Goal: Task Accomplishment & Management: Use online tool/utility

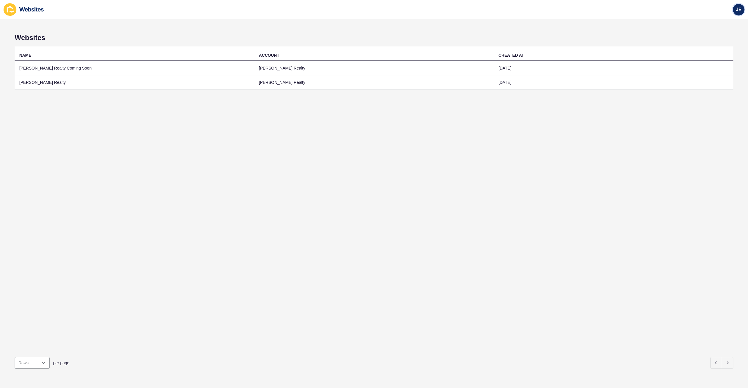
click at [741, 12] on span "JE" at bounding box center [739, 10] width 6 height 6
click at [719, 47] on link "Logout" at bounding box center [725, 48] width 43 height 13
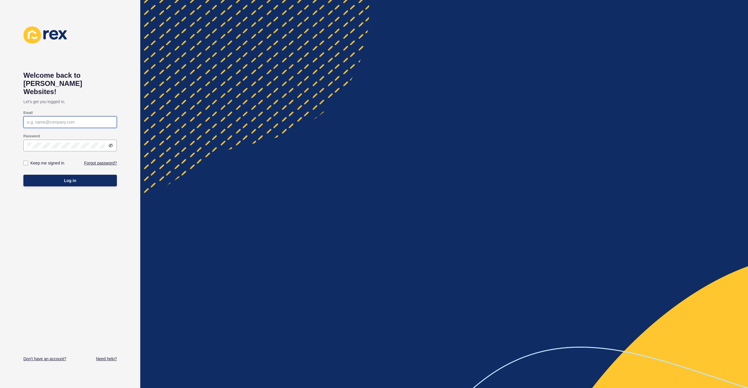
type input "justine.espinosa@rexsoftware.com.au"
click at [106, 254] on div "Welcome back to Rex Websites! Let's get you logged in. Email justine.espinosa@r…" at bounding box center [70, 193] width 94 height 335
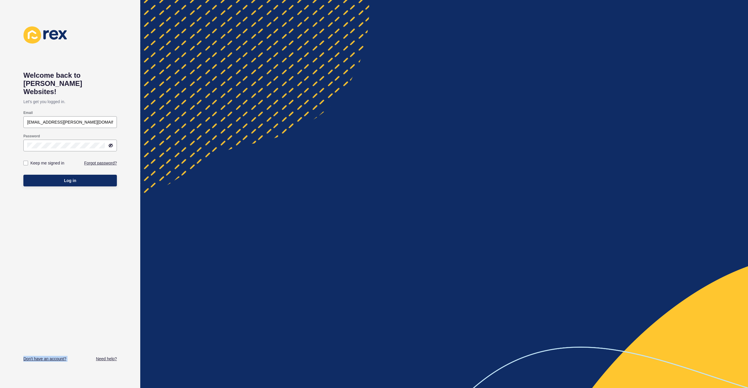
click at [106, 254] on div "Welcome back to Rex Websites! Let's get you logged in. Email justine.espinosa@r…" at bounding box center [70, 193] width 94 height 335
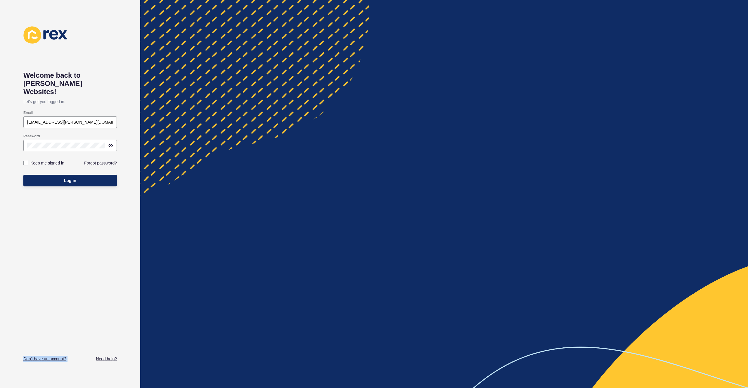
click at [106, 254] on div "Welcome back to Rex Websites! Let's get you logged in. Email justine.espinosa@r…" at bounding box center [70, 193] width 94 height 335
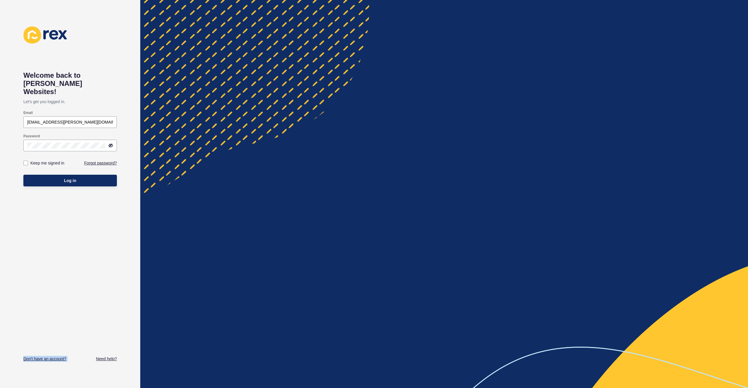
click at [106, 254] on div "Welcome back to Rex Websites! Let's get you logged in. Email justine.espinosa@r…" at bounding box center [70, 193] width 94 height 335
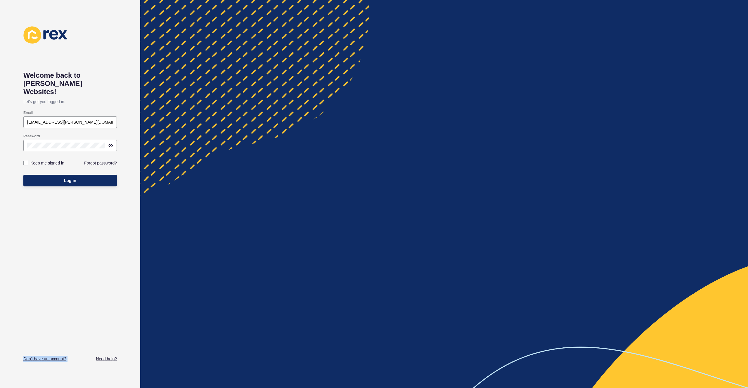
click at [106, 254] on div "Welcome back to Rex Websites! Let's get you logged in. Email justine.espinosa@r…" at bounding box center [70, 193] width 94 height 335
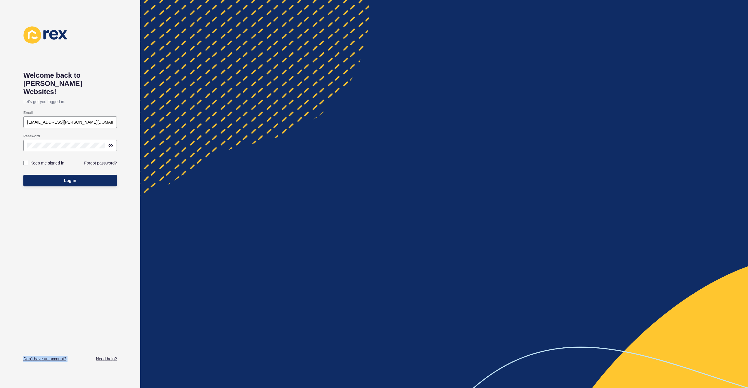
click at [106, 254] on div "Welcome back to Rex Websites! Let's get you logged in. Email justine.espinosa@r…" at bounding box center [70, 193] width 94 height 335
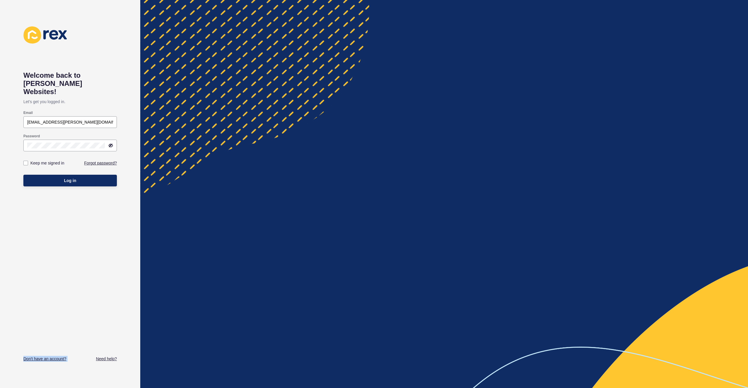
click at [106, 254] on div "Welcome back to Rex Websites! Let's get you logged in. Email justine.espinosa@r…" at bounding box center [70, 193] width 94 height 335
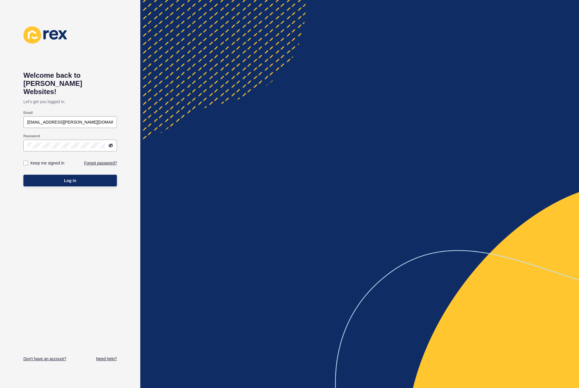
click at [299, 126] on div at bounding box center [359, 194] width 439 height 388
click at [263, 60] on div at bounding box center [359, 194] width 439 height 388
click at [264, 60] on div at bounding box center [359, 194] width 439 height 388
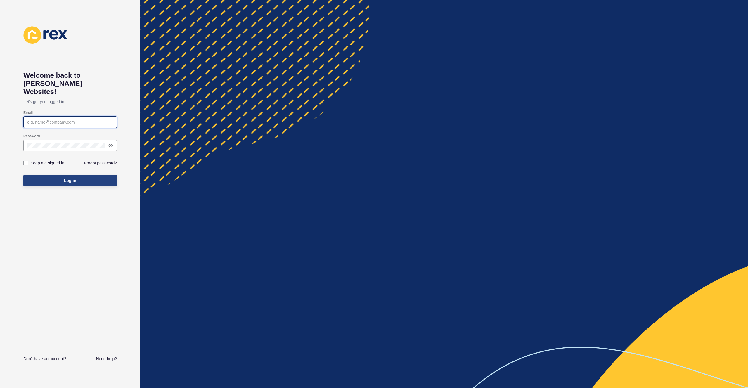
type input "[EMAIL_ADDRESS][PERSON_NAME][DOMAIN_NAME]"
click at [70, 178] on span "Log in" at bounding box center [70, 181] width 12 height 6
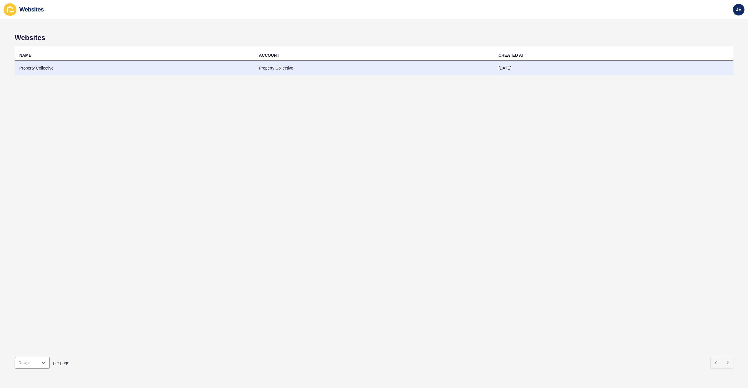
click at [164, 67] on td "Property Collective" at bounding box center [135, 68] width 240 height 14
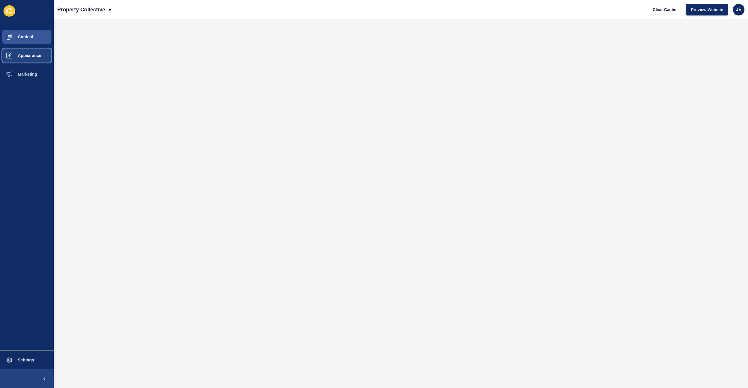
click at [23, 60] on button "Appearance" at bounding box center [27, 55] width 54 height 19
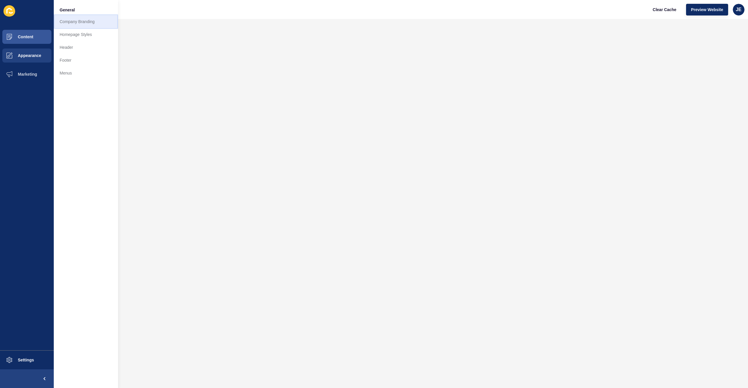
click at [81, 23] on link "Company Branding" at bounding box center [86, 21] width 64 height 13
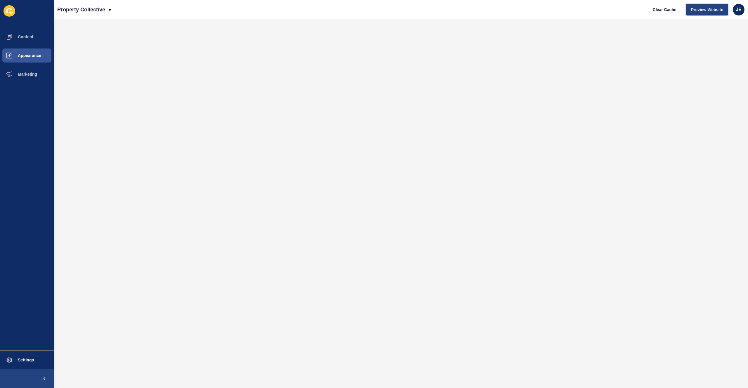
click at [706, 12] on span "Preview Website" at bounding box center [707, 10] width 32 height 6
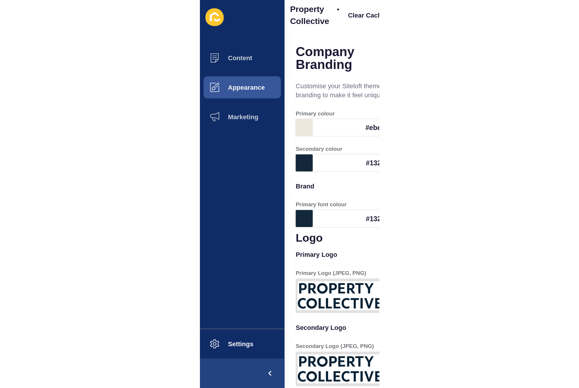
scroll to position [627, 0]
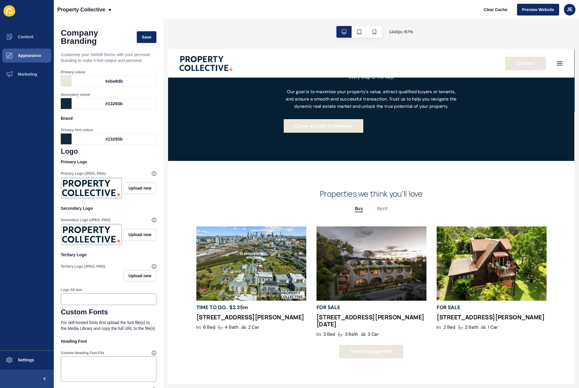
click at [109, 81] on div "#ebe8db" at bounding box center [114, 81] width 85 height 11
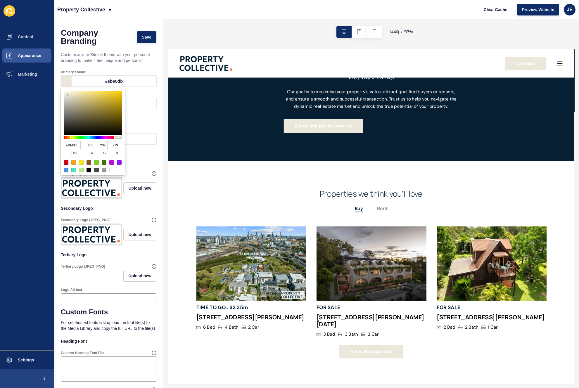
click at [113, 80] on div "#ebe8db" at bounding box center [114, 81] width 85 height 11
type input "C0BDAE"
type input "192"
type input "189"
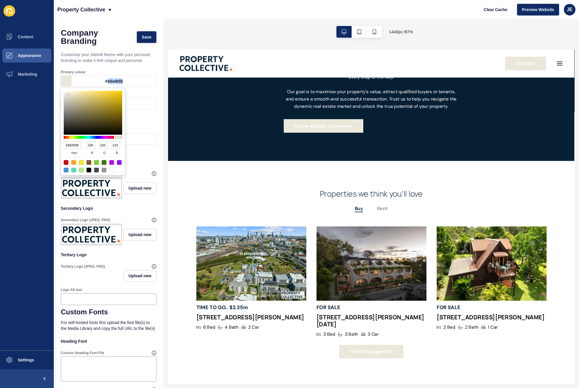
type input "174"
click at [69, 102] on div at bounding box center [93, 113] width 58 height 44
click at [113, 47] on div "Company Branding Save" at bounding box center [109, 37] width 96 height 22
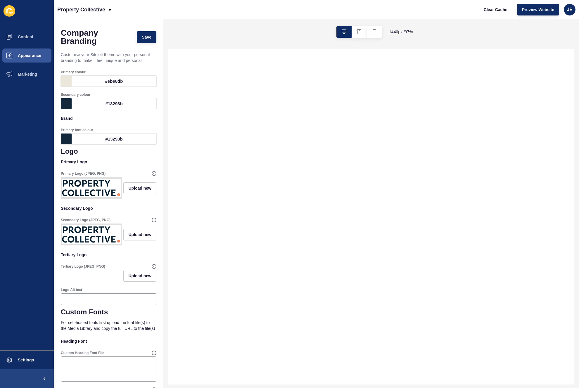
click at [118, 81] on div "#ebe8db" at bounding box center [114, 81] width 85 height 11
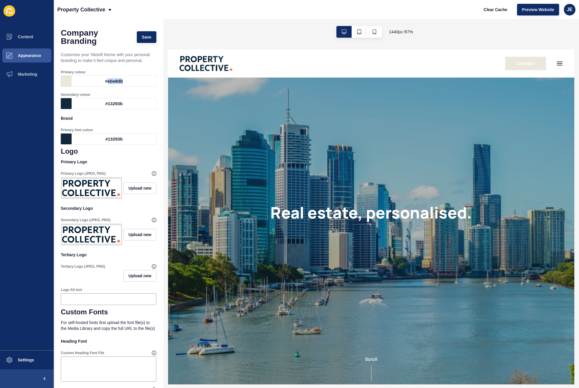
click at [104, 81] on div "#ebe8db" at bounding box center [114, 81] width 85 height 11
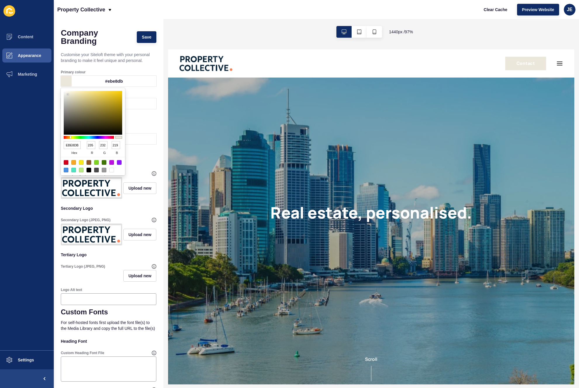
type input "C7C4B5"
type input "199"
type input "196"
type input "181"
click at [0, 0] on div at bounding box center [0, 0] width 0 height 0
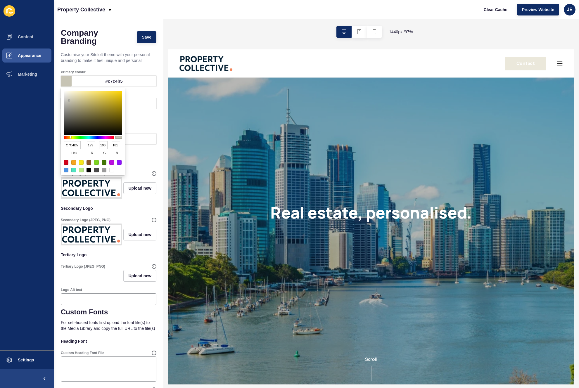
type input "C9C5B4"
type input "201"
type input "197"
type input "180"
type input "C9C4B3"
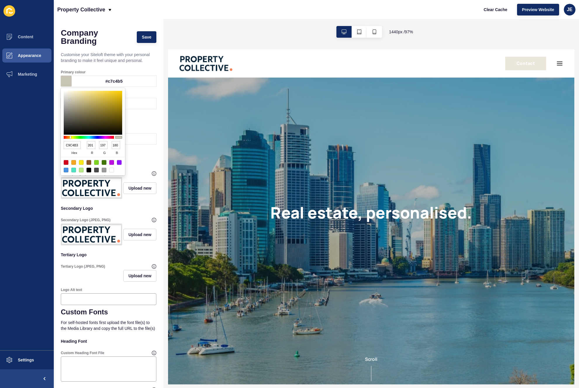
type input "196"
type input "179"
click at [70, 100] on div at bounding box center [70, 100] width 1 height 1
type input "B8B3A5"
type input "184"
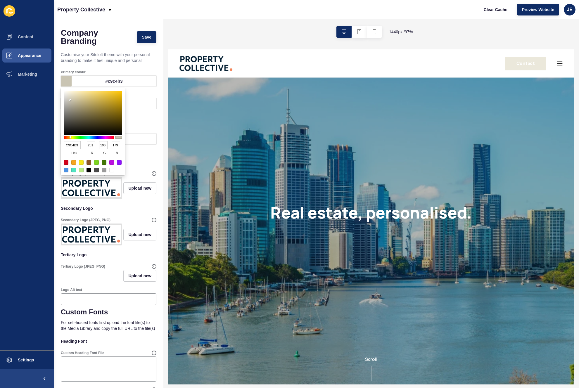
type input "179"
type input "165"
click at [70, 103] on div at bounding box center [93, 113] width 58 height 44
type input "C3BDA9"
type input "195"
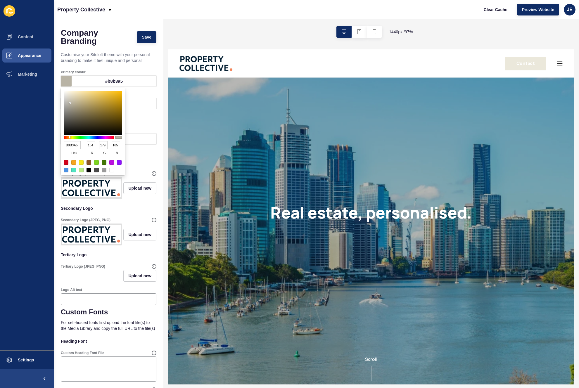
type input "189"
type input "169"
type input "BBB5A2"
type input "187"
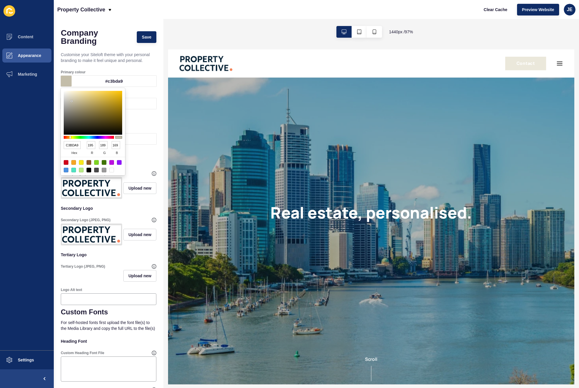
type input "181"
type input "162"
type input "BBB5A3"
type input "163"
click at [71, 103] on div at bounding box center [93, 113] width 58 height 44
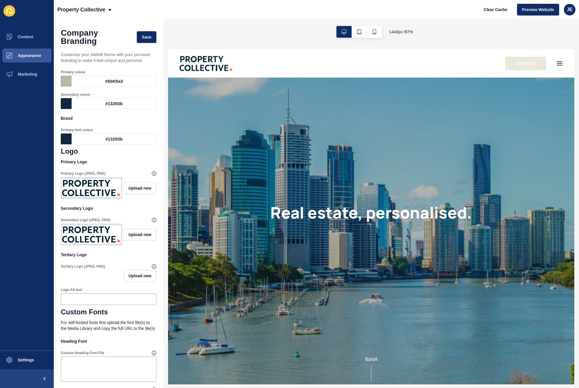
click at [134, 93] on div "Secondary colour" at bounding box center [109, 94] width 96 height 5
click at [403, 67] on div at bounding box center [344, 64] width 328 height 18
click at [110, 80] on div "#bbb5a3" at bounding box center [114, 81] width 85 height 11
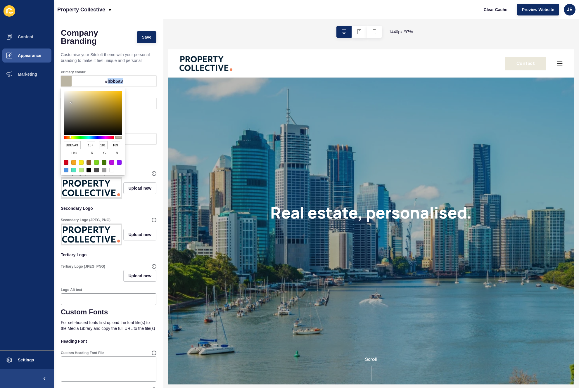
click at [110, 80] on div "#bbb5a3" at bounding box center [114, 81] width 85 height 11
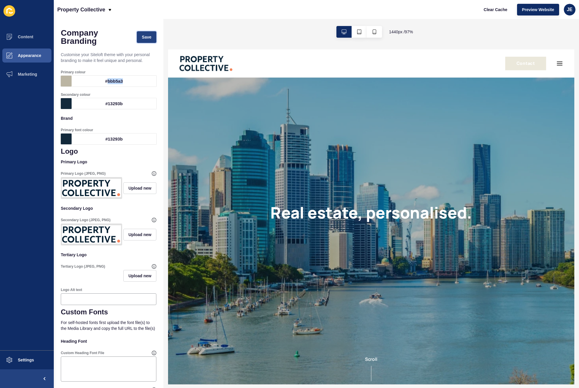
click at [142, 37] on span "Save" at bounding box center [147, 37] width 10 height 6
click at [116, 81] on div "#bbb5a3" at bounding box center [114, 81] width 85 height 11
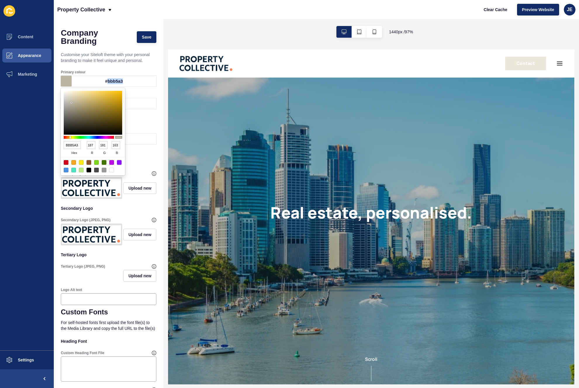
click at [116, 81] on div "#bbb5a3" at bounding box center [114, 81] width 85 height 11
click at [75, 146] on input "BBB5A3" at bounding box center [72, 145] width 17 height 8
paste input "ebe8db"
type input "ebe8db"
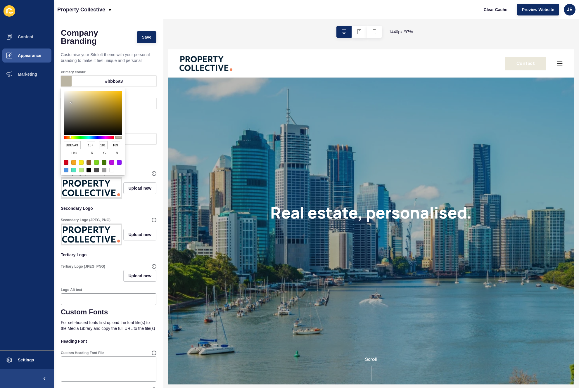
type input "235"
type input "232"
type input "219"
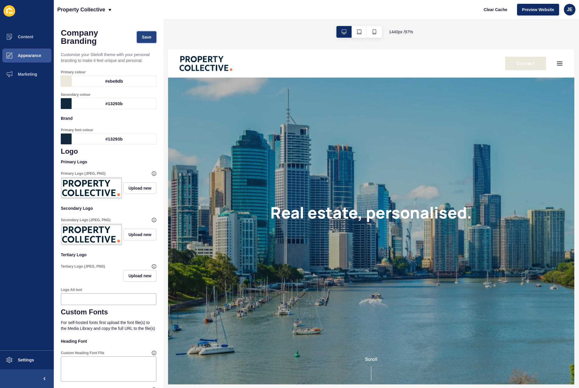
click at [142, 37] on span "Save" at bounding box center [147, 37] width 10 height 6
click at [15, 133] on ul "Content Appearance Marketing" at bounding box center [27, 188] width 54 height 323
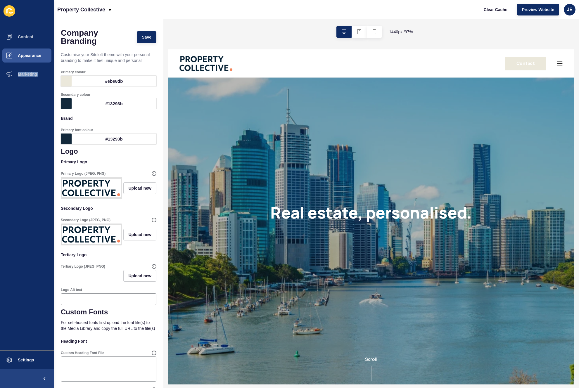
click at [15, 133] on ul "Content Appearance Marketing" at bounding box center [27, 188] width 54 height 323
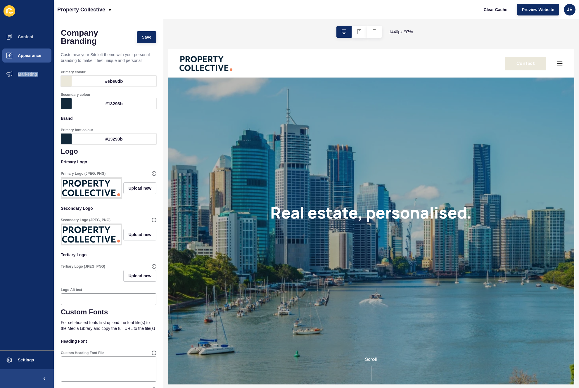
click at [15, 133] on ul "Content Appearance Marketing" at bounding box center [27, 188] width 54 height 323
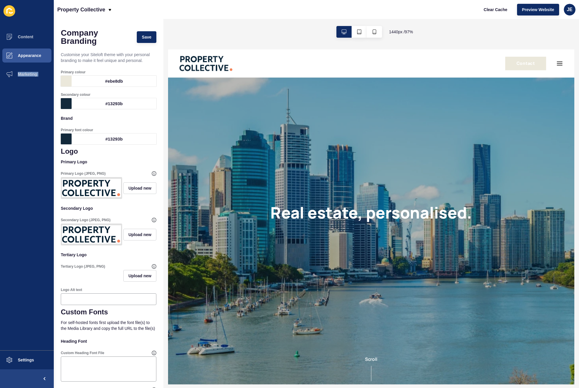
click at [15, 133] on ul "Content Appearance Marketing" at bounding box center [27, 188] width 54 height 323
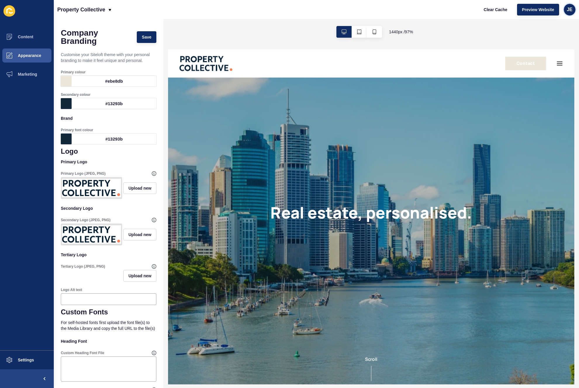
click at [572, 10] on div "JE" at bounding box center [570, 10] width 12 height 12
click at [556, 51] on link "Logout" at bounding box center [555, 48] width 43 height 13
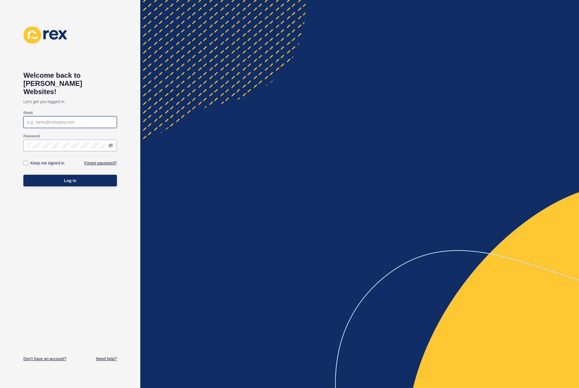
type input "[EMAIL_ADDRESS][PERSON_NAME][DOMAIN_NAME]"
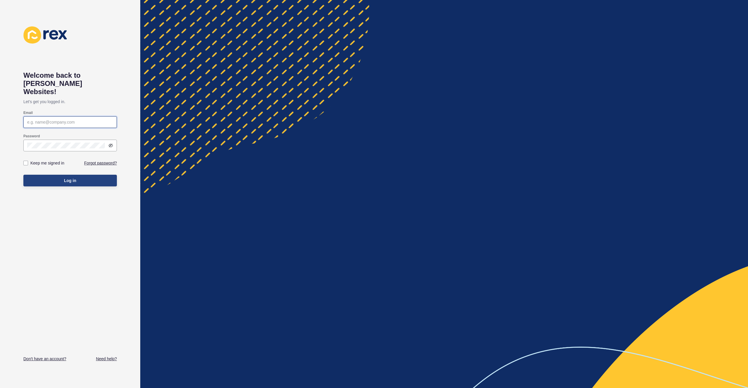
type input "[EMAIL_ADDRESS][PERSON_NAME][DOMAIN_NAME]"
click at [76, 178] on span "Log in" at bounding box center [70, 181] width 12 height 6
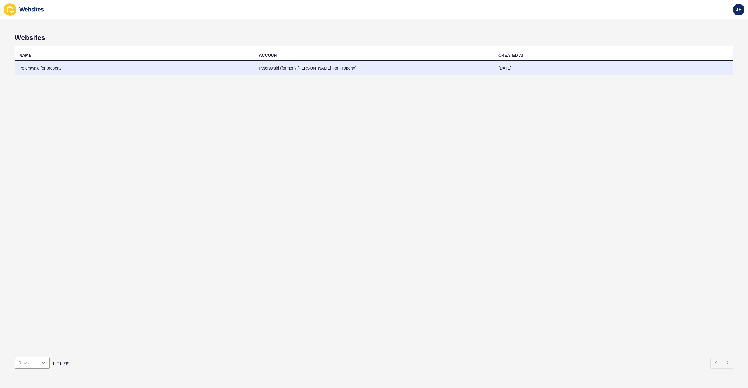
click at [246, 71] on td "Peterswald for property" at bounding box center [135, 68] width 240 height 14
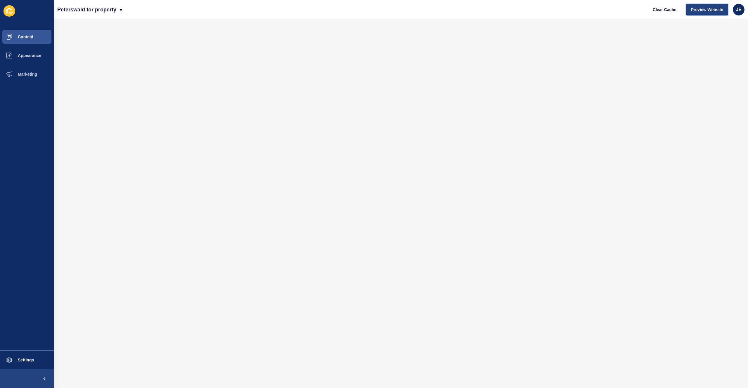
click at [696, 10] on span "Preview Website" at bounding box center [707, 10] width 32 height 6
click at [16, 360] on span "Settings" at bounding box center [16, 360] width 35 height 5
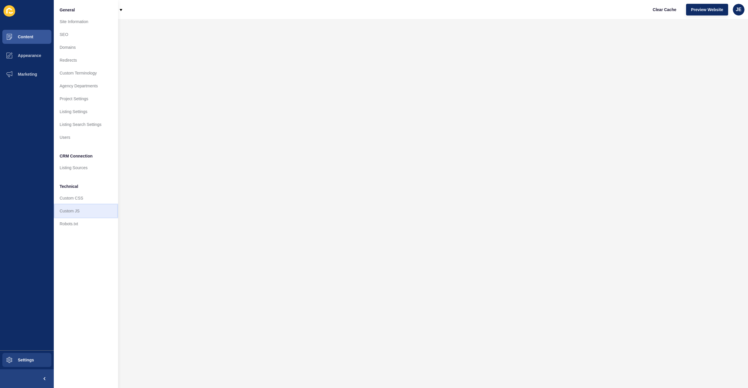
click at [71, 211] on link "Custom JS" at bounding box center [86, 211] width 64 height 13
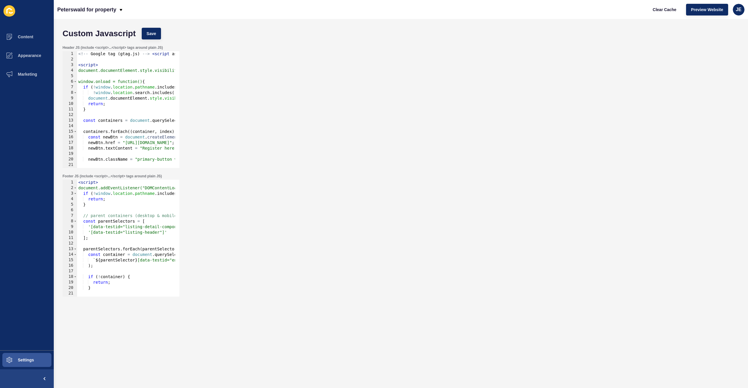
click at [277, 180] on div "Footer JS (include <script>...</script> tags around plain JS) 1 2 3 4 5 6 7 8 9…" at bounding box center [401, 235] width 683 height 129
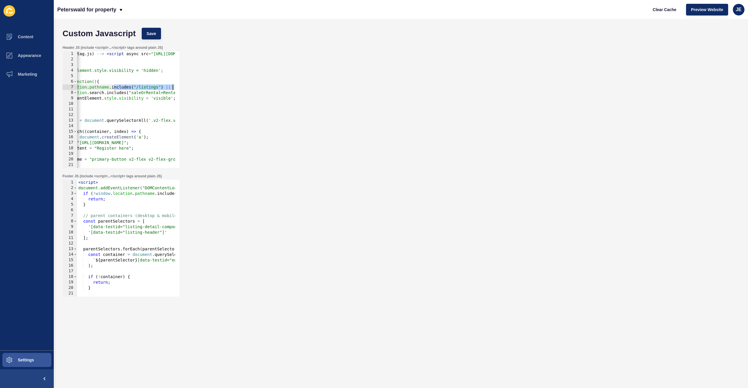
drag, startPoint x: 159, startPoint y: 88, endPoint x: 185, endPoint y: 87, distance: 26.6
click at [185, 87] on div "Header JS (include <script>...</script> tags around plain JS) if (!window.locat…" at bounding box center [401, 106] width 683 height 129
click at [166, 96] on div "<!-- Google tag ( gtag . js ) --> < script async src = "https://www.googletagma…" at bounding box center [374, 113] width 685 height 124
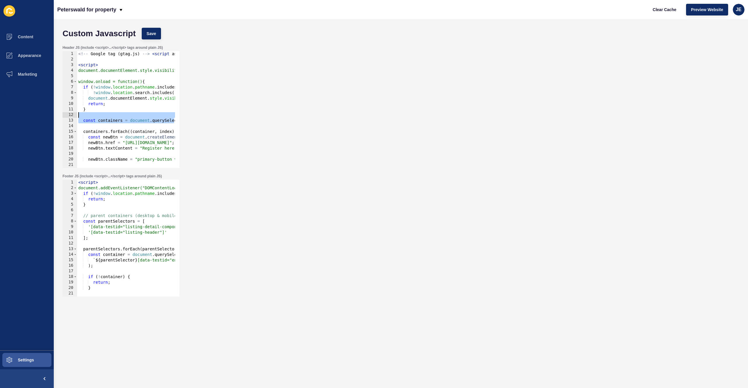
drag, startPoint x: 128, startPoint y: 118, endPoint x: 51, endPoint y: 104, distance: 77.6
click at [40, 113] on div "Content Appearance Marketing Settings Peterswald for property Clear Cache Previ…" at bounding box center [374, 194] width 748 height 388
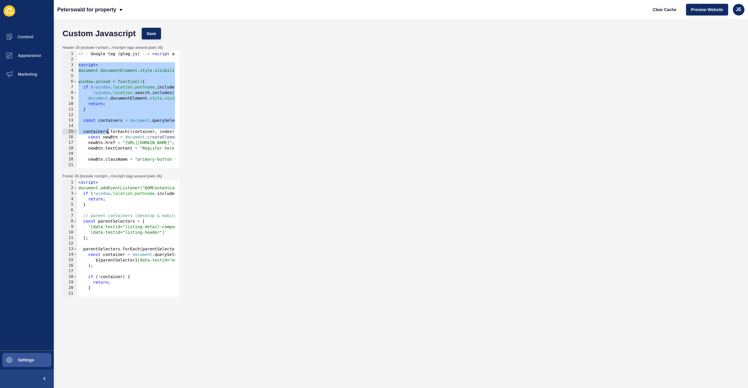
scroll to position [49, 0]
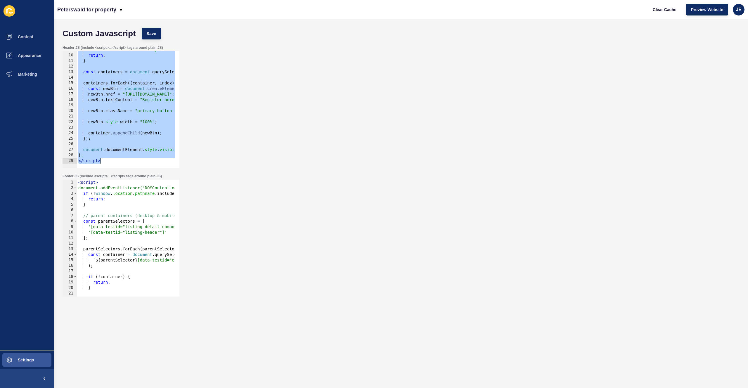
drag, startPoint x: 78, startPoint y: 67, endPoint x: 121, endPoint y: 163, distance: 105.3
click at [121, 163] on div "const containers = document.querySelectorAll('.v2-flex.v2-flex-col.v2-relative.…" at bounding box center [121, 109] width 117 height 117
type textarea "// }; // </script>"
click at [147, 37] on button "Save" at bounding box center [152, 34] width 20 height 12
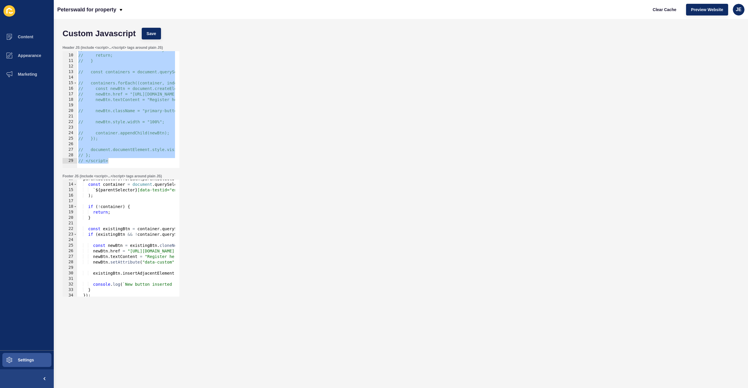
scroll to position [87, 0]
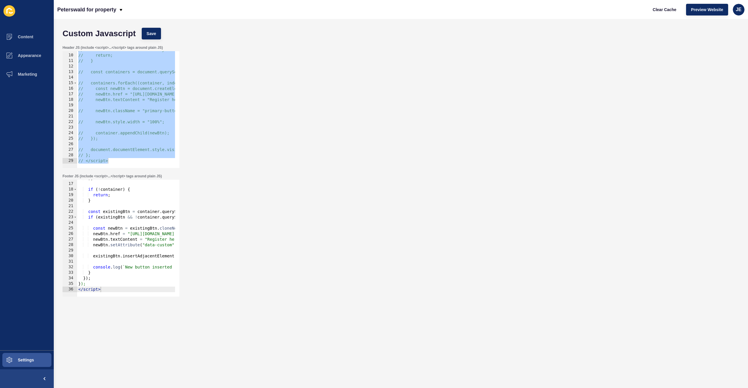
click at [121, 236] on div ") ; if ( ! container ) { return ; } const existingBtn = container . querySelect…" at bounding box center [180, 238] width 206 height 124
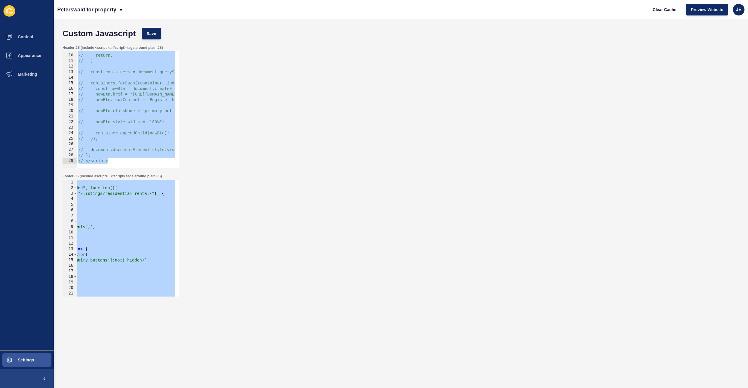
scroll to position [0, 0]
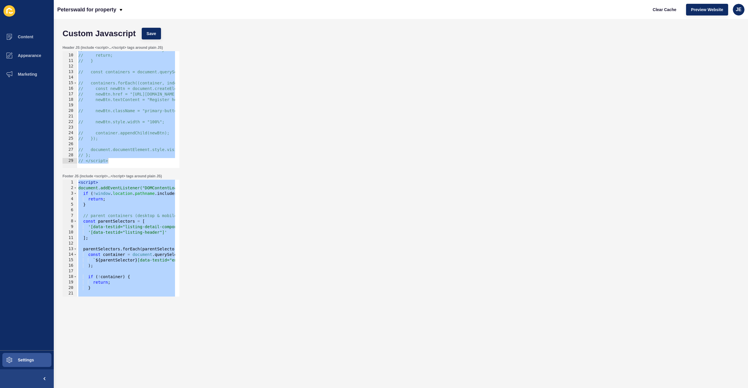
click at [108, 240] on div "< script > document.addEventListener("DOMContentLoaded", function() { if ( ! wi…" at bounding box center [180, 242] width 206 height 124
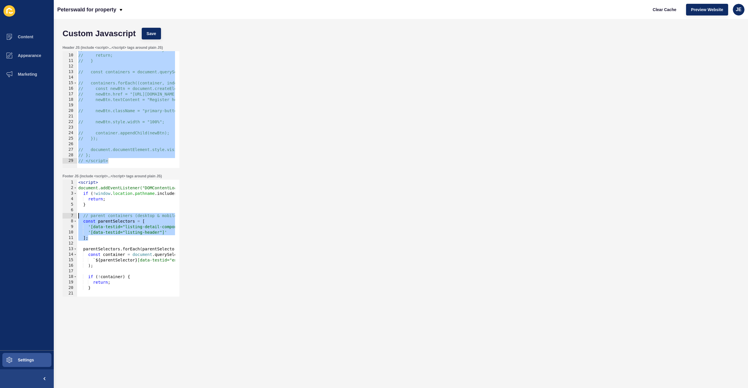
drag, startPoint x: 113, startPoint y: 240, endPoint x: 74, endPoint y: 215, distance: 46.1
click at [74, 215] on div "]; 1 2 3 4 5 6 7 8 9 10 11 12 13 14 15 16 17 18 19 20 21 22 23 < script > docum…" at bounding box center [121, 238] width 117 height 117
click at [106, 223] on div "< script > document.addEventListener("DOMContentLoaded", function() { if ( ! wi…" at bounding box center [180, 242] width 206 height 124
type textarea "const parentSelectors = ["
click at [105, 146] on div "// document.documentElement.style.visibility = 'visible'; // return; // } // co…" at bounding box center [419, 109] width 685 height 124
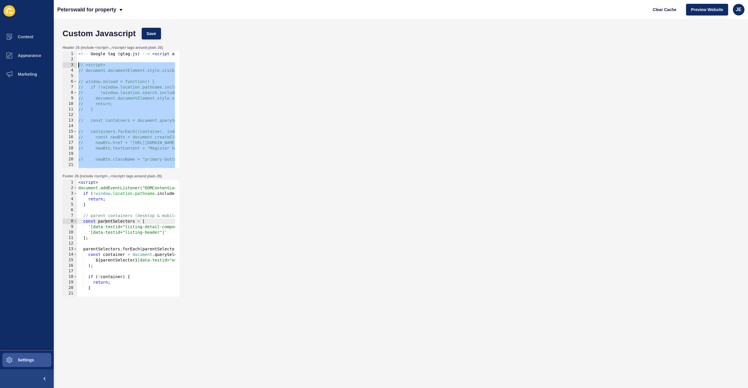
drag, startPoint x: 113, startPoint y: 161, endPoint x: 64, endPoint y: 66, distance: 106.9
click at [63, 65] on div "1 2 3 4 5 6 7 8 9 10 11 12 13 14 15 16 17 18 19 20 21 22 23 <!-- Google tag ( g…" at bounding box center [121, 109] width 117 height 117
click at [106, 98] on div "<!-- Google tag ( gtag . js ) --> < script async src = "https://www.googletagma…" at bounding box center [419, 113] width 685 height 124
type textarea "document.documentElement.style.visibility = 'visible';"
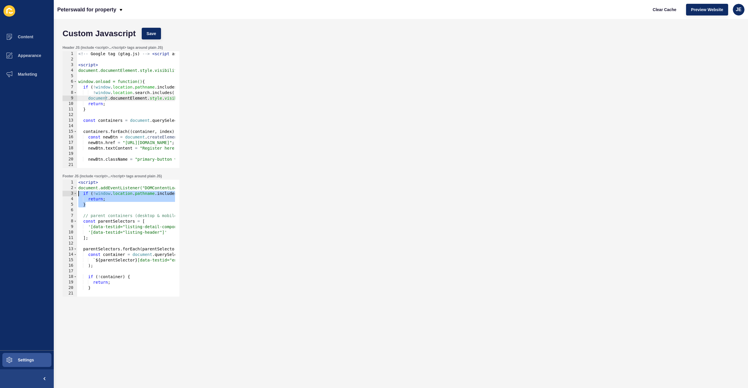
drag, startPoint x: 96, startPoint y: 205, endPoint x: 59, endPoint y: 193, distance: 39.4
click at [60, 193] on div "Footer JS (include <script>...</script> tags around plain JS) } 1 2 3 4 5 6 7 8…" at bounding box center [401, 235] width 683 height 129
type textarea "if (!window.location.pathname.includes("/listings/residential_rental-")) { retu…"
drag, startPoint x: 86, startPoint y: 106, endPoint x: 57, endPoint y: 87, distance: 35.3
click at [57, 87] on div "Custom Javascript Save Header JS (include <script>...</script> tags around plai…" at bounding box center [401, 203] width 694 height 369
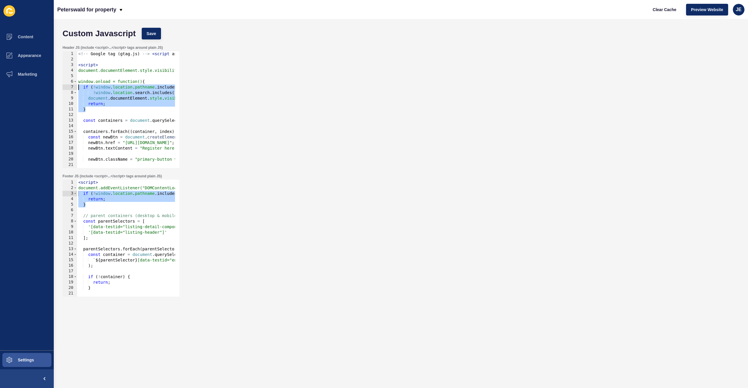
paste textarea "}"
type textarea "}"
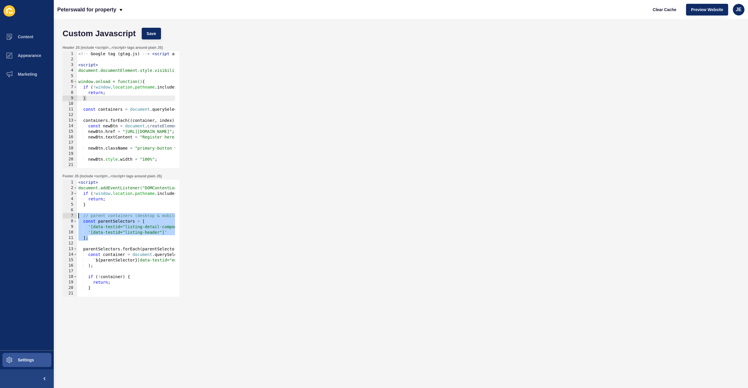
drag, startPoint x: 97, startPoint y: 239, endPoint x: 76, endPoint y: 217, distance: 31.0
click at [76, 217] on div "]; 1 2 3 4 5 6 7 8 9 10 11 12 13 14 15 16 17 18 19 20 21 22 23 < script > docum…" at bounding box center [121, 238] width 117 height 117
type textarea "// parent containers (desktop & mobile) const parentSelectors = ["
drag, startPoint x: 102, startPoint y: 114, endPoint x: 69, endPoint y: 109, distance: 33.1
click at [69, 109] on div "1 2 3 4 5 6 7 8 9 10 11 12 13 14 15 16 17 18 19 20 21 22 23 <!-- Google tag ( g…" at bounding box center [121, 109] width 117 height 117
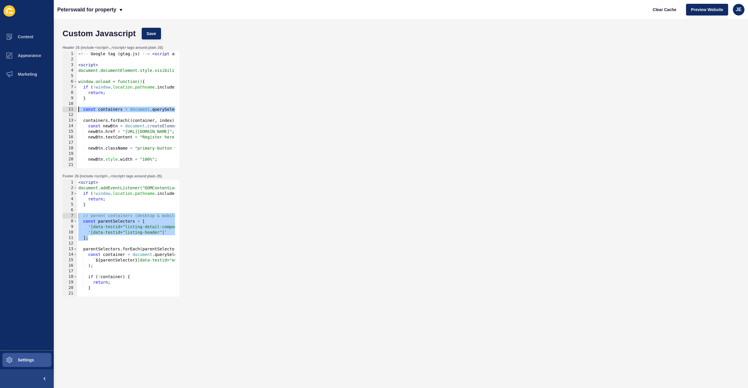
paste textarea "];"
type textarea "];"
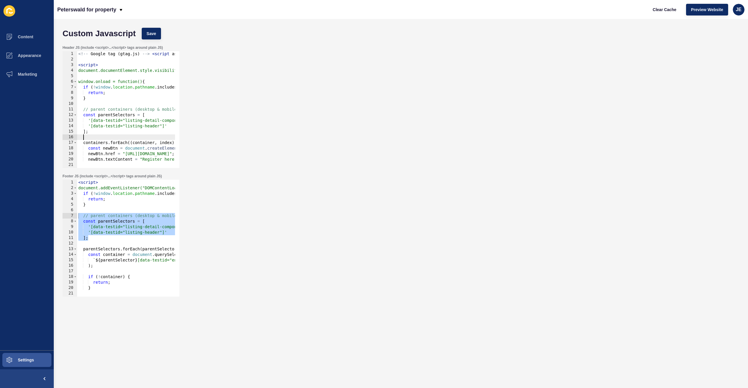
scroll to position [35, 0]
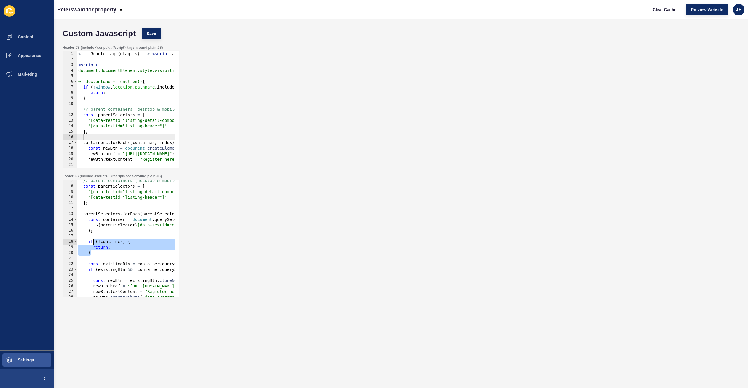
drag, startPoint x: 103, startPoint y: 253, endPoint x: 94, endPoint y: 241, distance: 15.0
click at [94, 241] on div "// parent containers (desktop & mobile) const parentSelectors = [ '[data-testid…" at bounding box center [180, 240] width 206 height 124
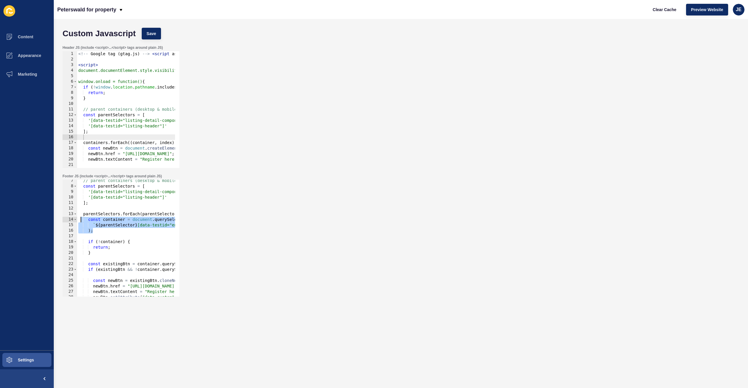
drag, startPoint x: 96, startPoint y: 229, endPoint x: 80, endPoint y: 221, distance: 17.5
click at [80, 221] on div "// parent containers (desktop & mobile) const parentSelectors = [ '[data-testid…" at bounding box center [180, 240] width 206 height 124
type textarea "const container = document.querySelector( `${parentSelector} [data-testid="enqu…"
type textarea "];"
click at [105, 132] on div "<!-- Google tag ( gtag . js ) --> < script async src = "https://www.googletagma…" at bounding box center [419, 113] width 685 height 124
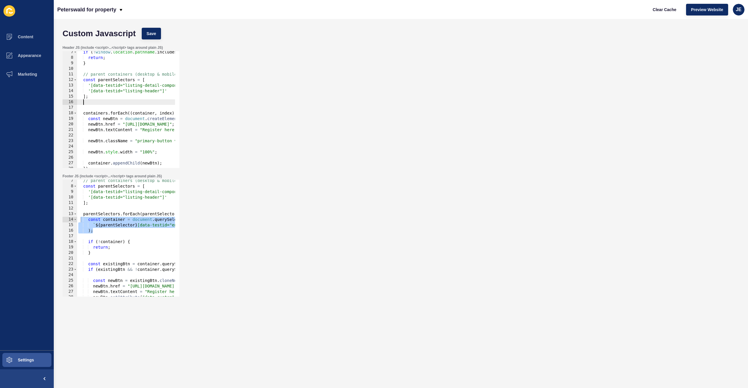
scroll to position [65, 0]
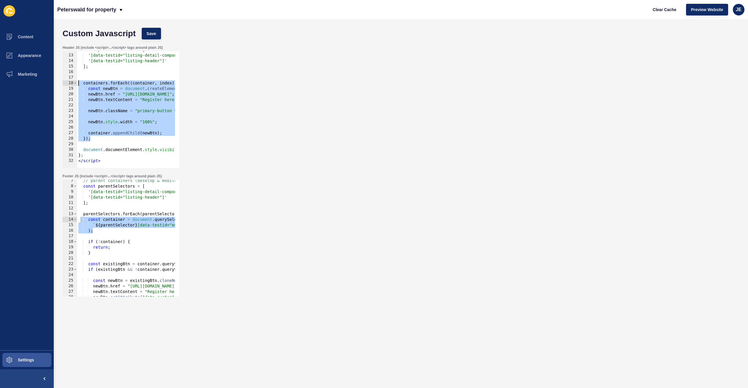
drag, startPoint x: 94, startPoint y: 139, endPoint x: 78, endPoint y: 84, distance: 56.8
click at [78, 84] on div "const parentSelectors = [ '[data-testid="listing-detail-components"]' , '[data-…" at bounding box center [419, 109] width 685 height 124
type textarea "containers.forEach((container, index) => { const newBtn = document.createElemen…"
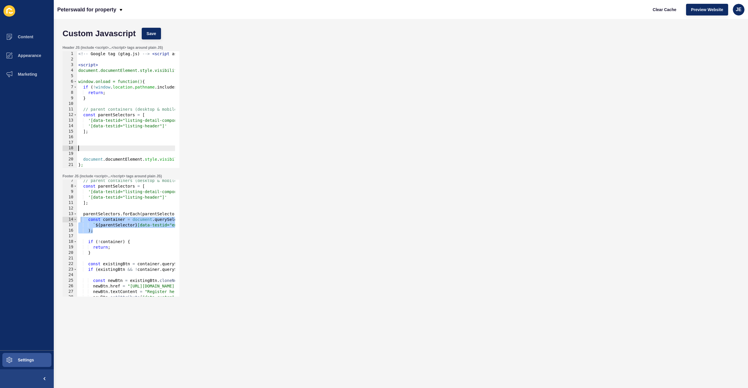
scroll to position [0, 0]
click at [111, 237] on div "// parent containers (desktop & mobile) const parentSelectors = [ '[data-testid…" at bounding box center [180, 240] width 206 height 124
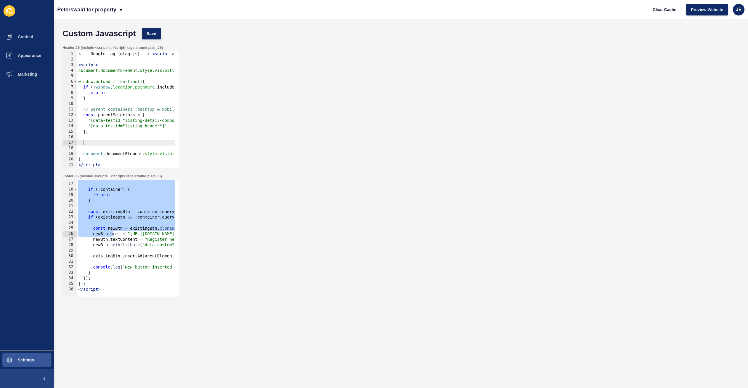
scroll to position [87, 0]
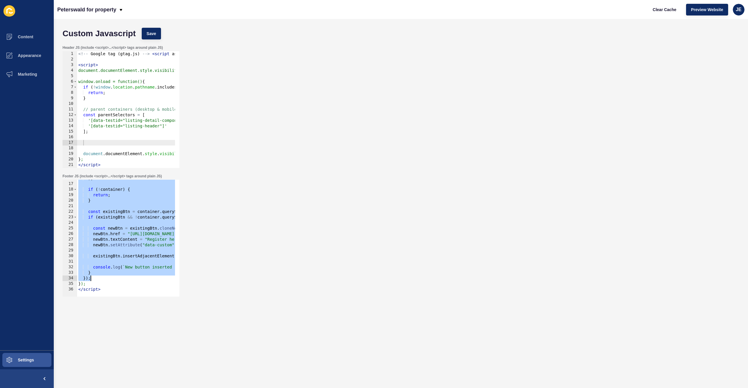
drag, startPoint x: 86, startPoint y: 215, endPoint x: 107, endPoint y: 277, distance: 65.7
click at [107, 277] on div ") ; if ( ! container ) { return ; } const existingBtn = container . querySelect…" at bounding box center [180, 238] width 206 height 124
type textarea "} });"
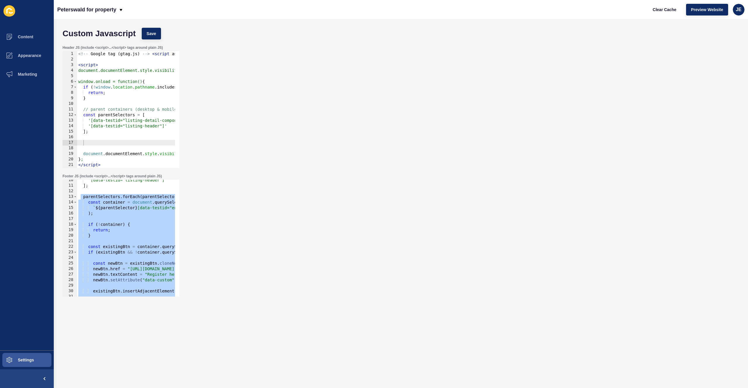
scroll to position [35, 0]
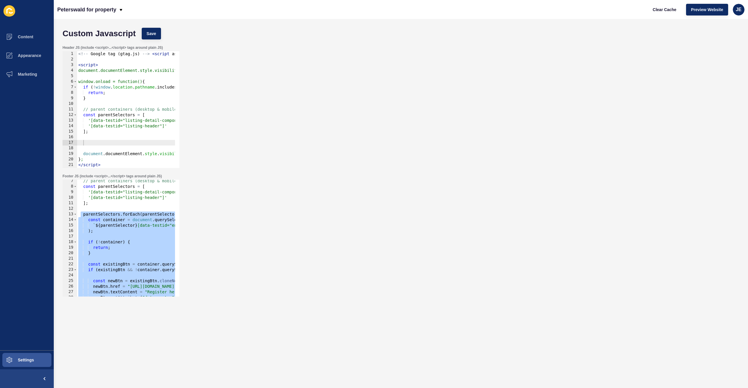
click at [90, 141] on div "<!-- Google tag ( gtag . js ) --> < script async src = "https://www.googletagma…" at bounding box center [419, 113] width 685 height 124
paste textarea "});"
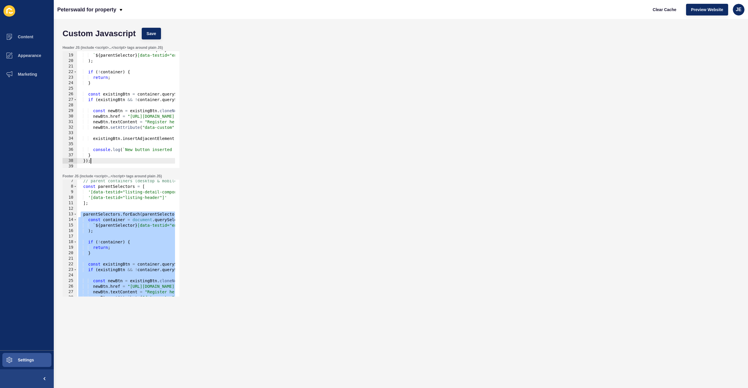
scroll to position [121, 0]
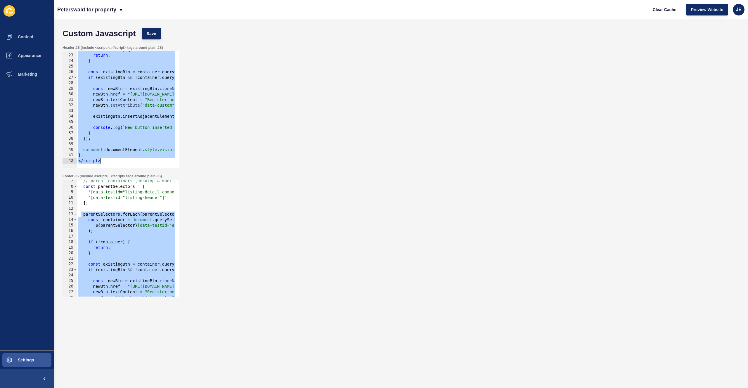
click at [110, 156] on div "if ( ! container ) { return ; } const existingBtn = container . querySelector (…" at bounding box center [419, 109] width 685 height 124
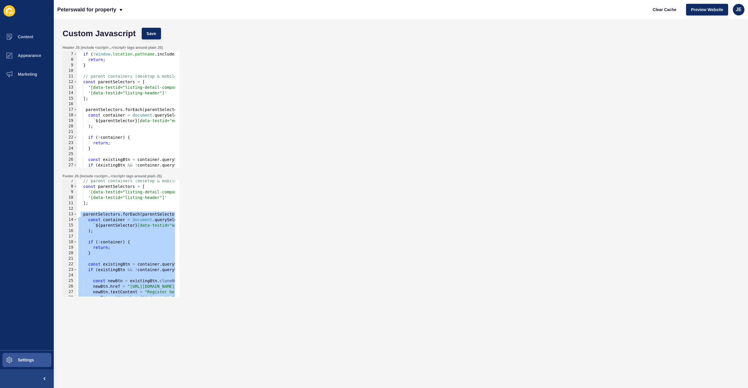
scroll to position [0, 0]
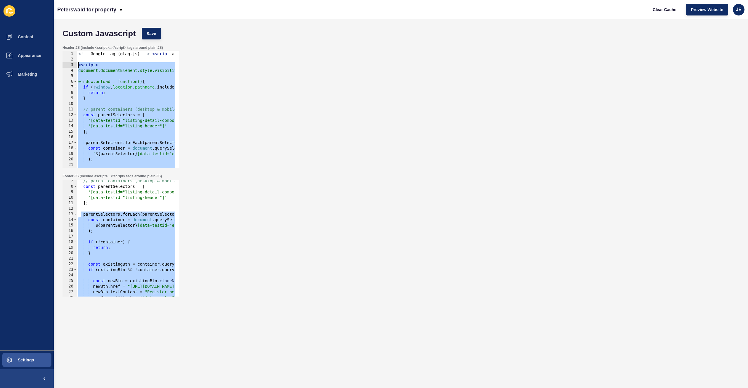
drag, startPoint x: 109, startPoint y: 163, endPoint x: 62, endPoint y: 68, distance: 106.5
click at [63, 68] on div "}; 1 2 3 4 5 6 7 8 9 10 11 12 13 14 15 16 17 18 19 20 21 22 23 <!-- Google tag …" at bounding box center [121, 109] width 117 height 117
click at [93, 147] on div "<!-- Google tag ( gtag . js ) --> < script async src = "https://www.googletagma…" at bounding box center [419, 113] width 685 height 124
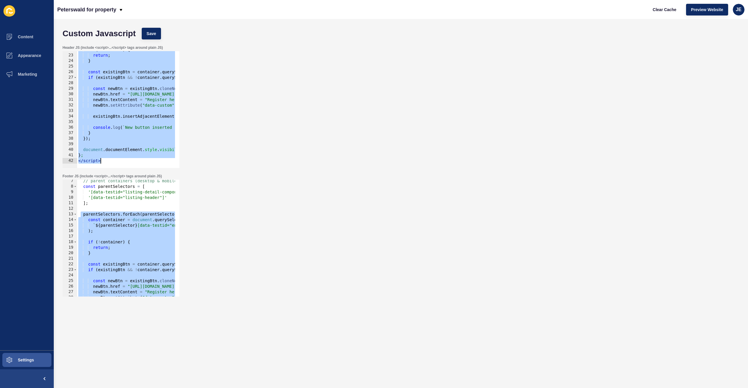
drag, startPoint x: 77, startPoint y: 65, endPoint x: 125, endPoint y: 174, distance: 118.3
click at [125, 174] on form "Custom Javascript Save Header JS (include <script>...</script> tags around plai…" at bounding box center [401, 192] width 683 height 334
type textarea "}; </script>"
paste textarea
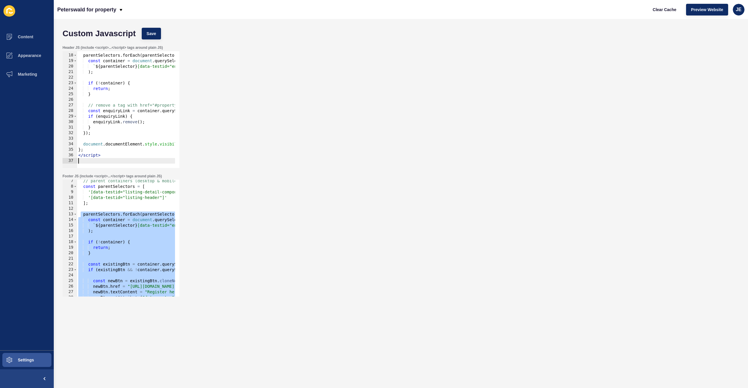
scroll to position [93, 0]
click at [157, 32] on button "Save" at bounding box center [152, 34] width 20 height 12
click at [660, 11] on span "Clear Cache" at bounding box center [665, 10] width 24 height 6
click at [214, 30] on div "Custom Javascript Save" at bounding box center [401, 34] width 683 height 18
click at [155, 103] on div "parentSelectors . forEach ( parentSelector => { const container = document . qu…" at bounding box center [419, 109] width 685 height 124
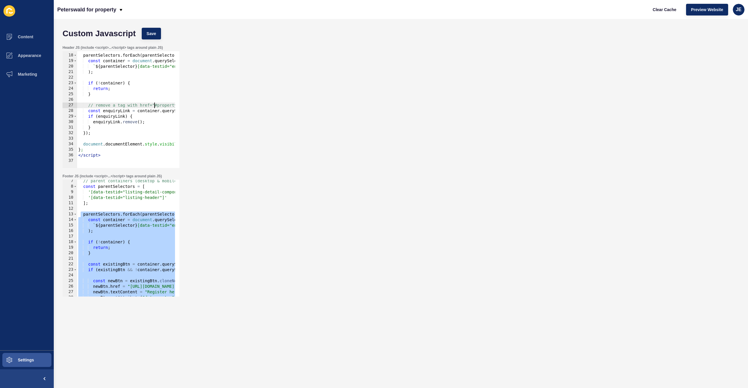
click at [155, 103] on div "parentSelectors . forEach ( parentSelector => { const container = document . qu…" at bounding box center [419, 109] width 685 height 124
click at [155, 105] on div "parentSelectors . forEach ( parentSelector => { const container = document . qu…" at bounding box center [419, 109] width 685 height 124
type textarea "// remove a tag with href="#property-enquiry-form""
click at [124, 200] on div "// parent containers (desktop & mobile) const parentSelectors = [ '[data-testid…" at bounding box center [180, 240] width 206 height 124
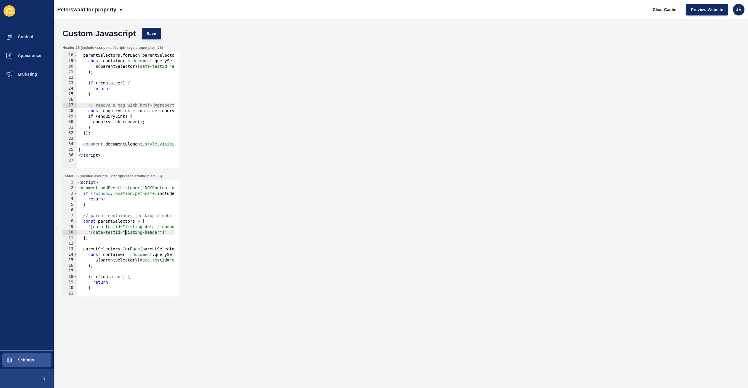
scroll to position [87, 0]
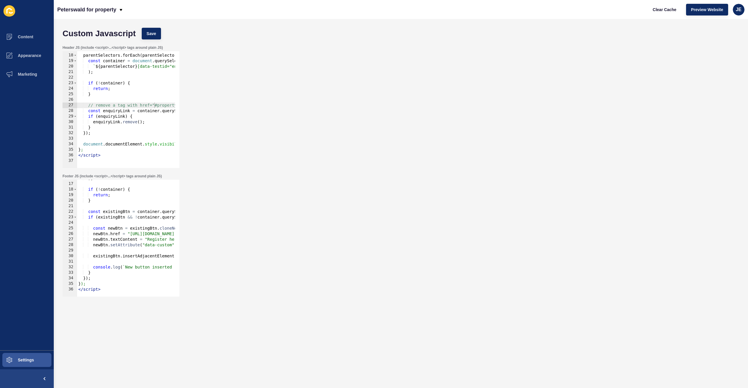
click at [143, 266] on div ") ; if ( ! container ) { return ; } const existingBtn = container . querySelect…" at bounding box center [180, 238] width 206 height 124
click at [160, 267] on div ") ; if ( ! container ) { return ; } const existingBtn = container . querySelect…" at bounding box center [180, 238] width 206 height 124
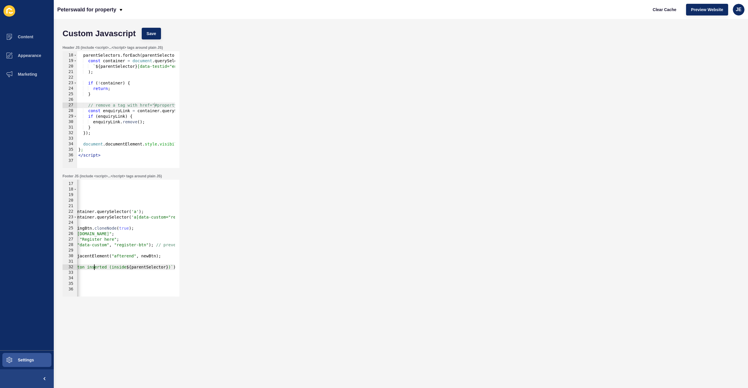
scroll to position [0, 0]
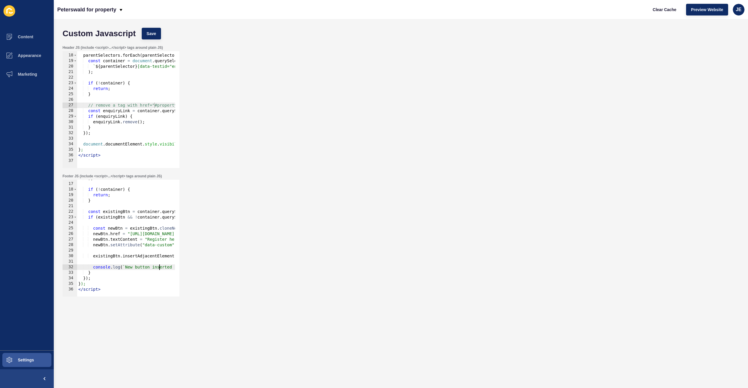
click at [116, 269] on div ") ; if ( ! container ) { return ; } const existingBtn = container . querySelect…" at bounding box center [180, 238] width 206 height 124
type textarea "}"
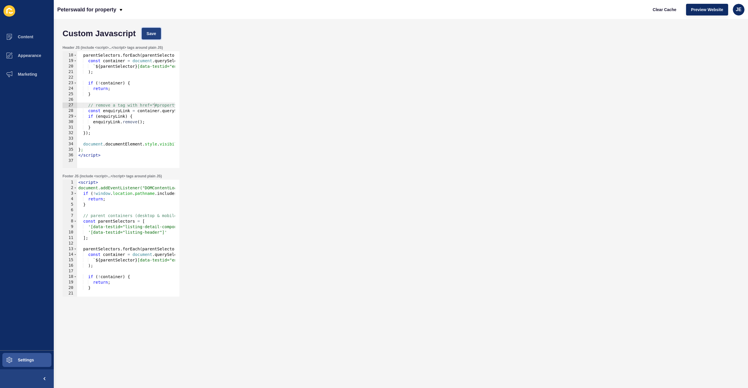
click at [153, 36] on span "Save" at bounding box center [152, 34] width 10 height 6
click at [469, 37] on div "Custom Javascript Save" at bounding box center [401, 34] width 683 height 18
